Goal: Transaction & Acquisition: Purchase product/service

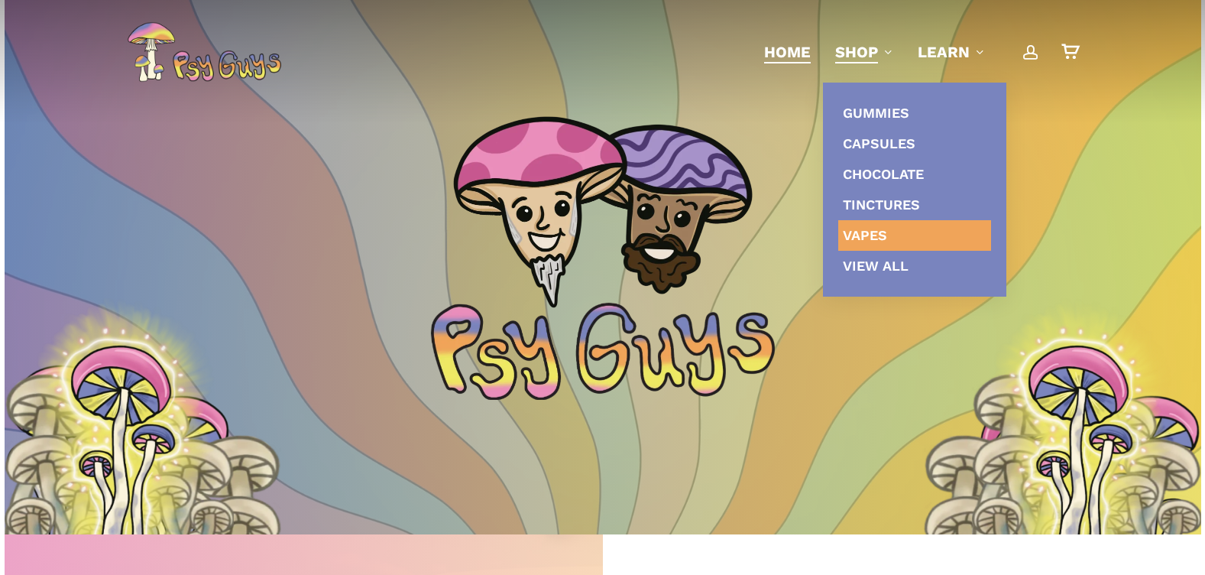
click at [866, 232] on span "Vapes" at bounding box center [865, 235] width 44 height 16
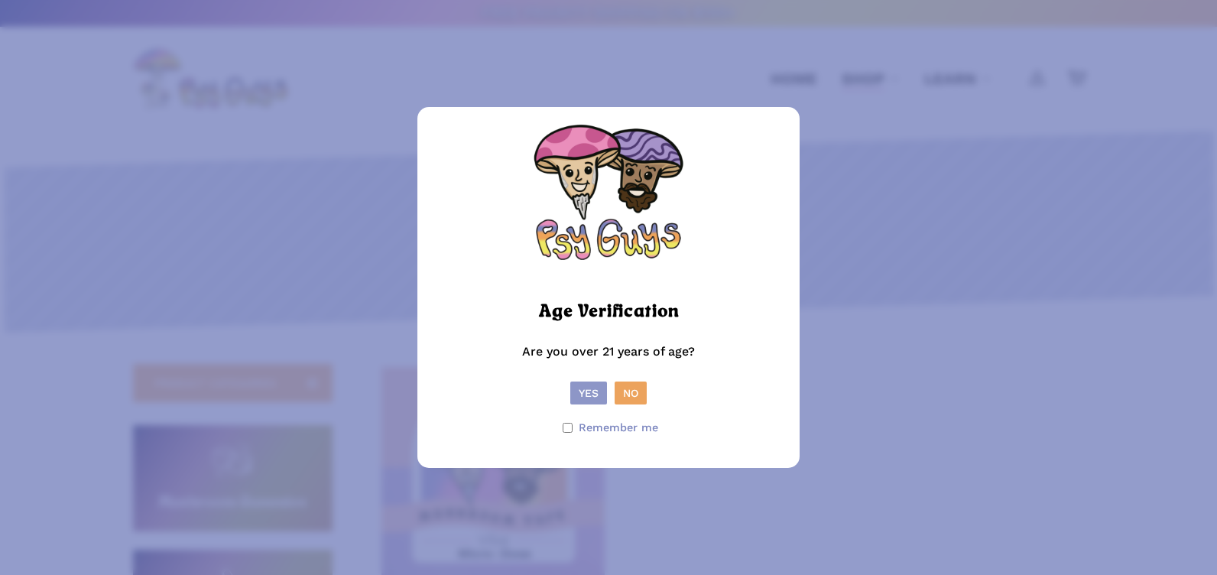
click at [580, 391] on button "Yes" at bounding box center [588, 392] width 37 height 23
